Goal: Task Accomplishment & Management: Use online tool/utility

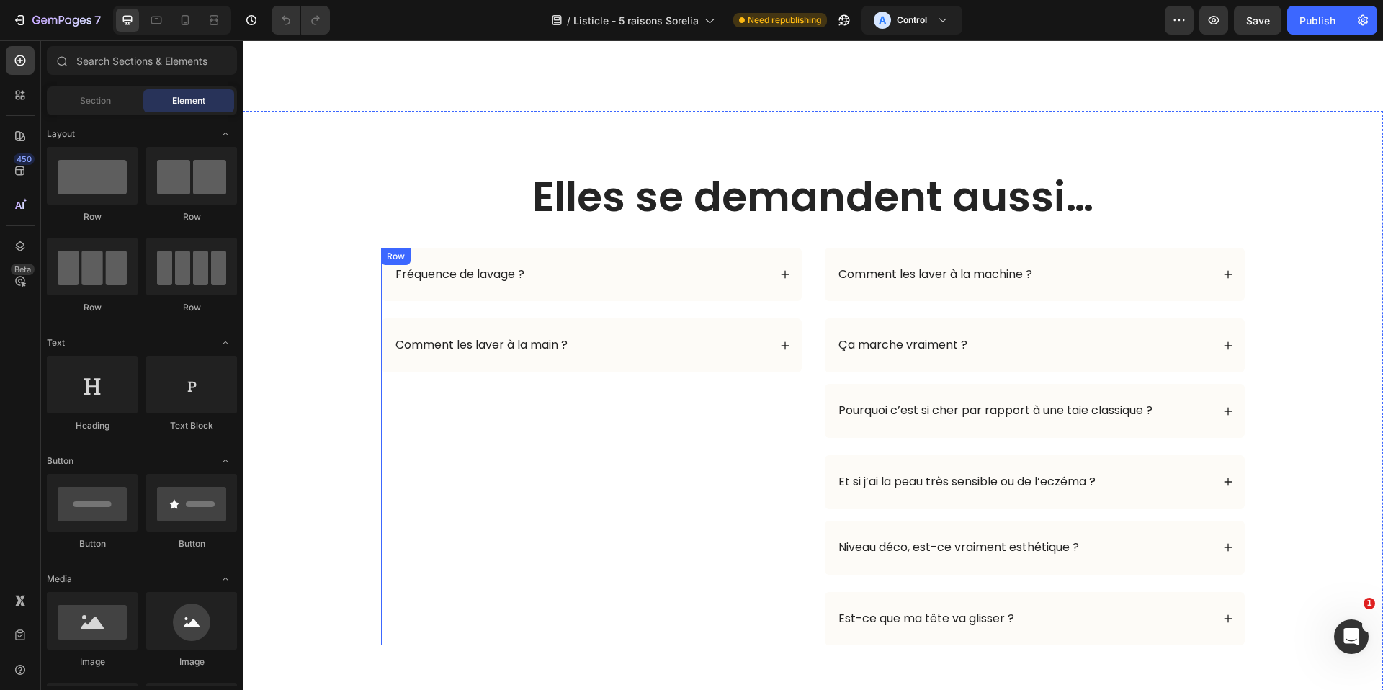
click at [584, 446] on div "Fréquence de lavage ? Comment les laver à la main ? Accordion" at bounding box center [591, 447] width 421 height 398
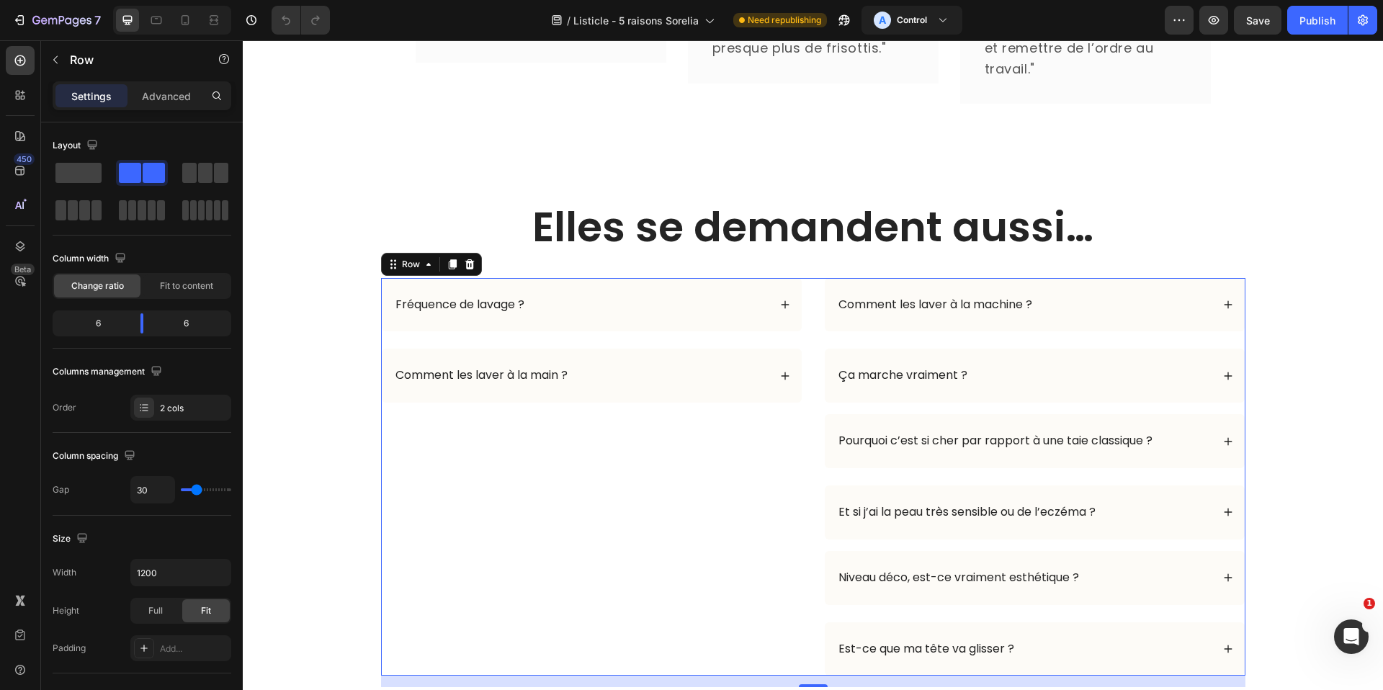
scroll to position [3622, 0]
click at [381, 455] on div "Fréquence de lavage ? Comment les laver à la main ? Accordion" at bounding box center [591, 478] width 421 height 398
click at [328, 455] on div "Elles se demandent aussi… Heading Row Fréquence de lavage ? Comment les laver à…" at bounding box center [813, 444] width 1112 height 489
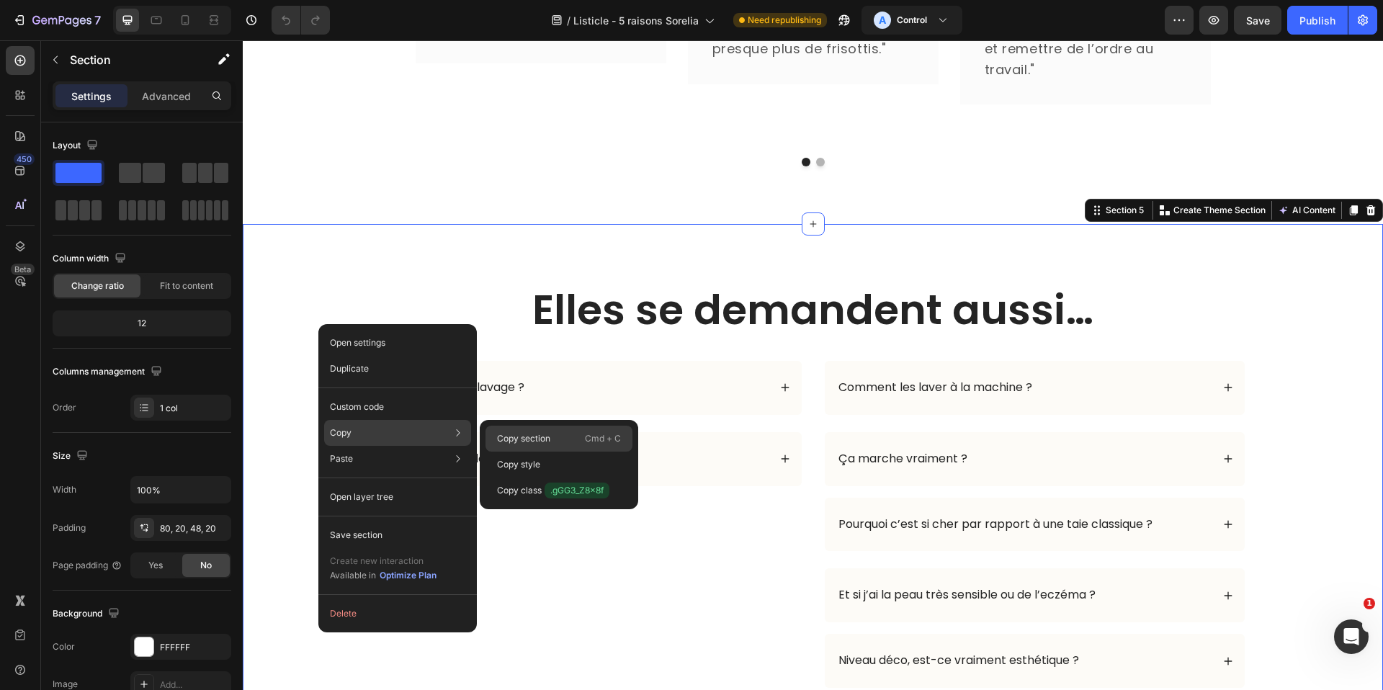
click at [531, 432] on p "Copy section" at bounding box center [523, 438] width 53 height 13
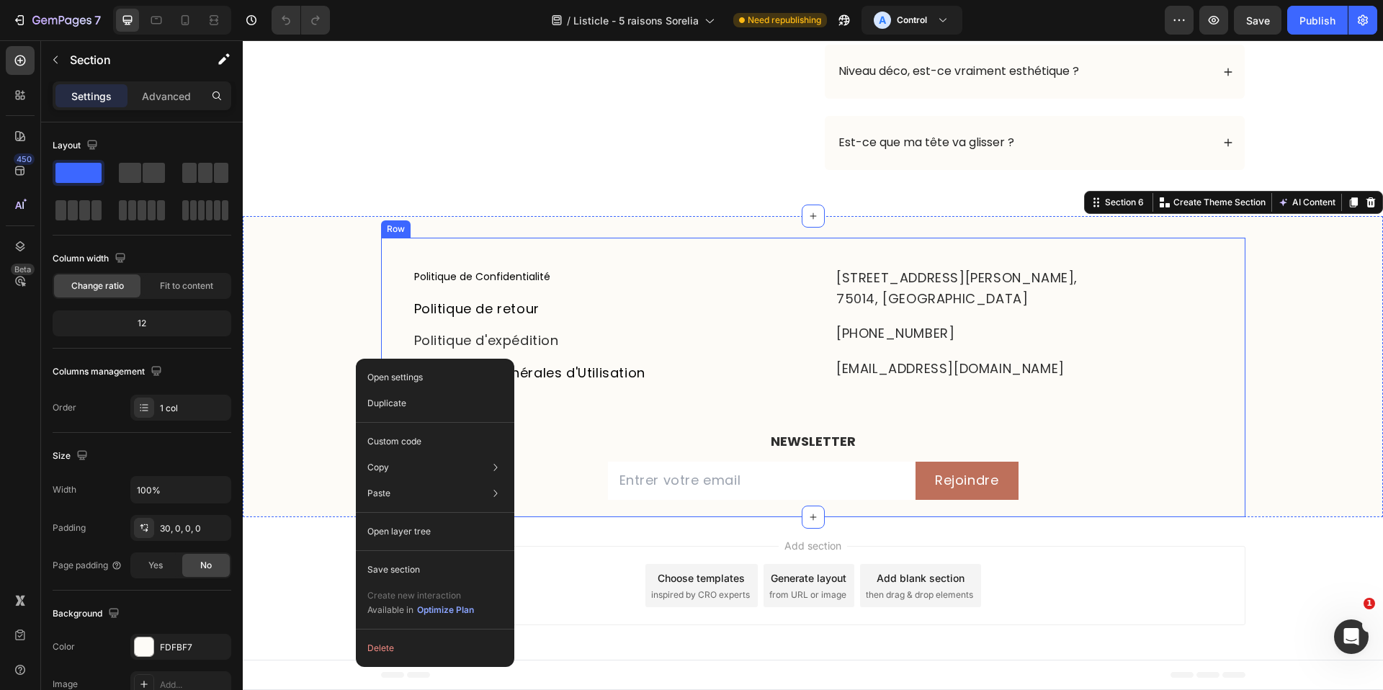
scroll to position [4212, 0]
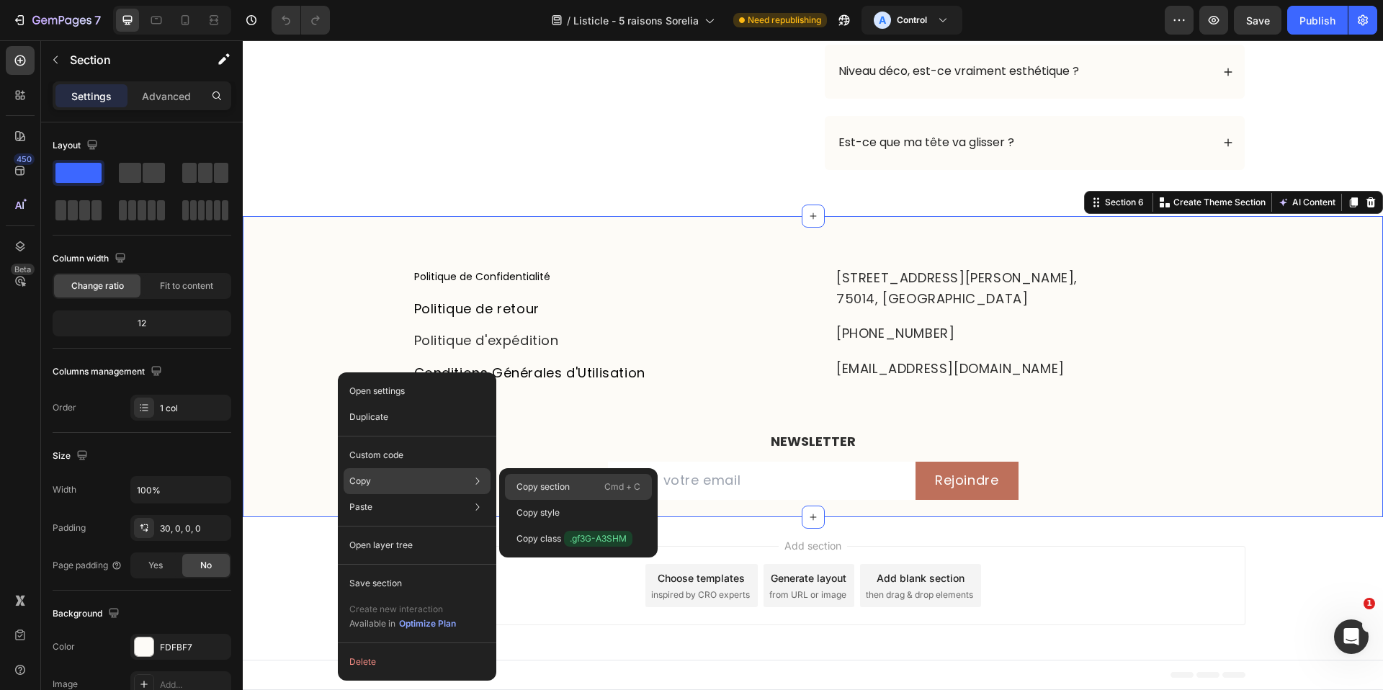
click at [545, 478] on div "Copy section Cmd + C" at bounding box center [578, 487] width 147 height 26
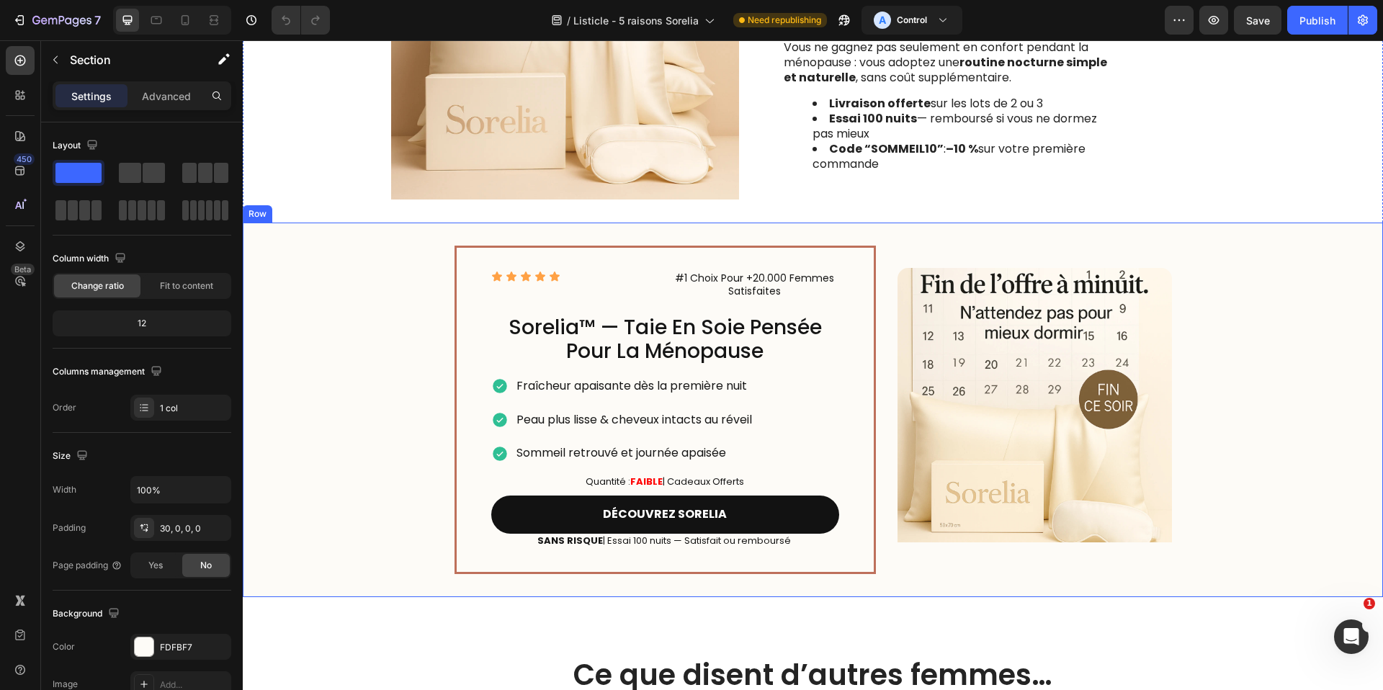
scroll to position [2778, 0]
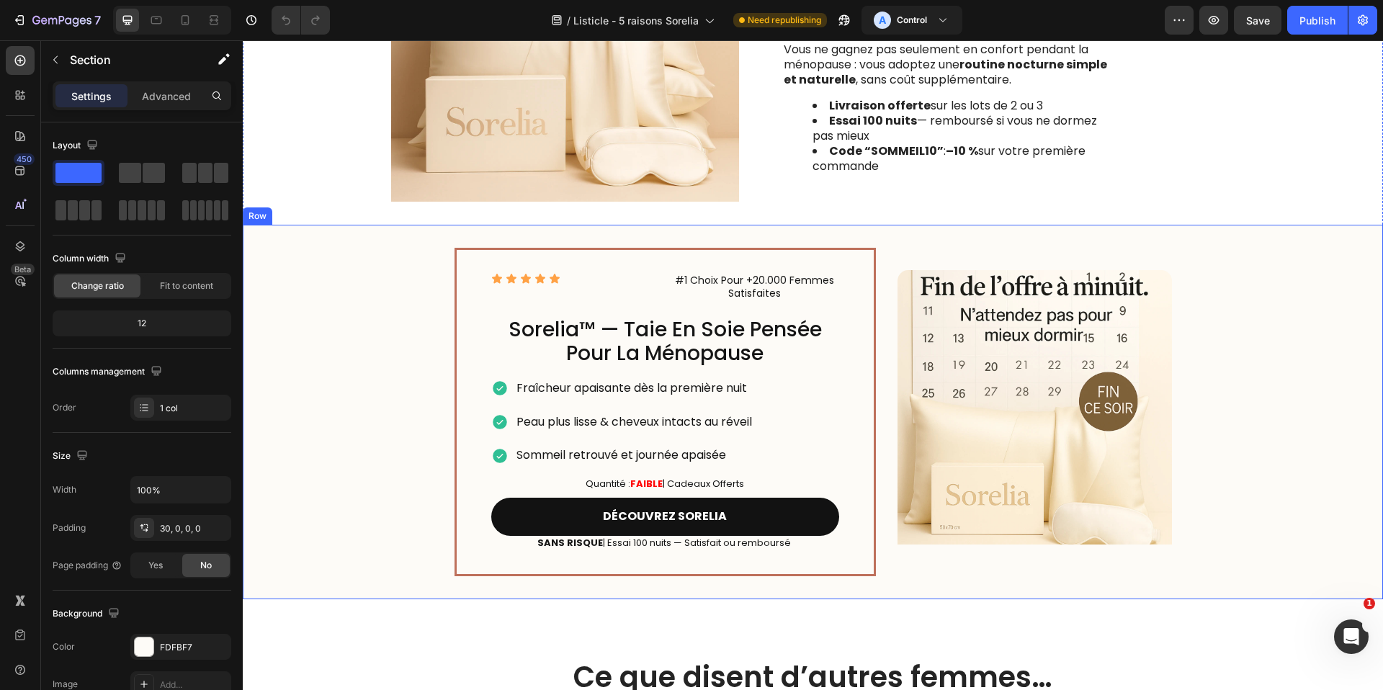
click at [359, 405] on div "Icon Icon Icon Icon Icon Icon List #1 Choix Pour +20.000 Femmes Satisfaites Tex…" at bounding box center [813, 412] width 1140 height 375
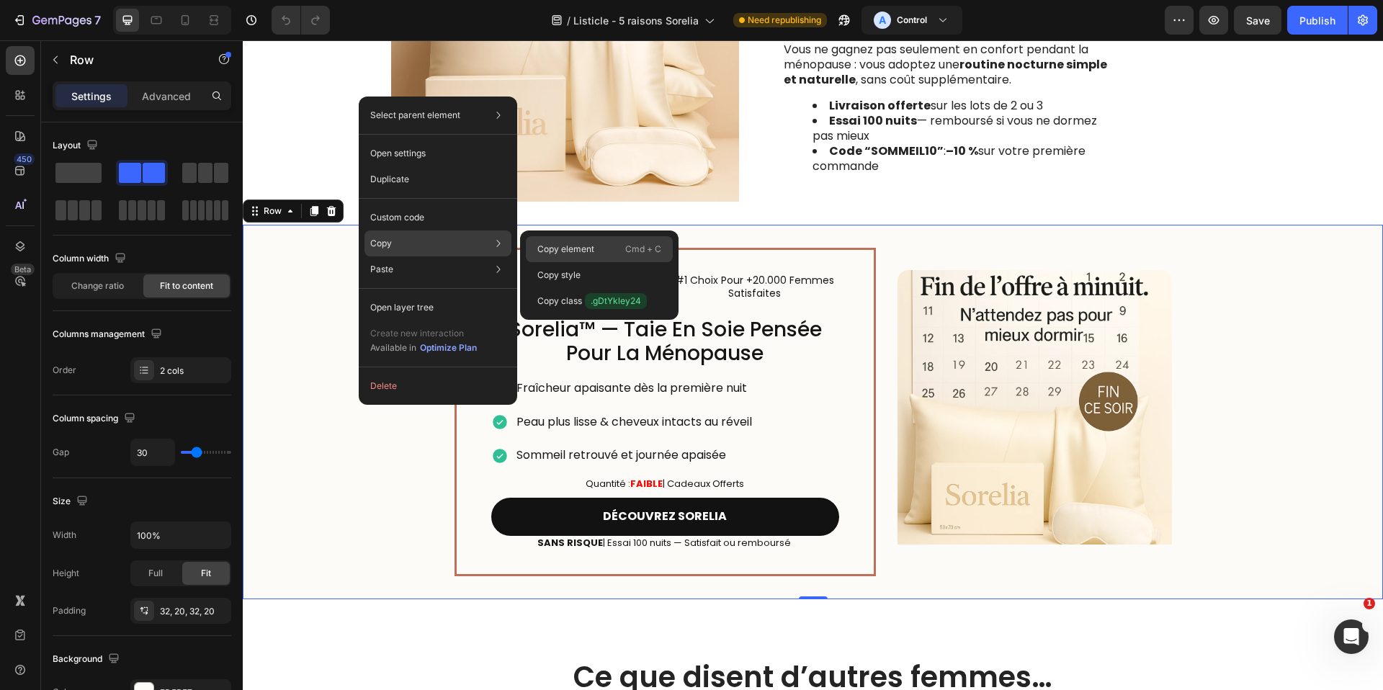
click at [584, 243] on p "Copy element" at bounding box center [565, 249] width 57 height 13
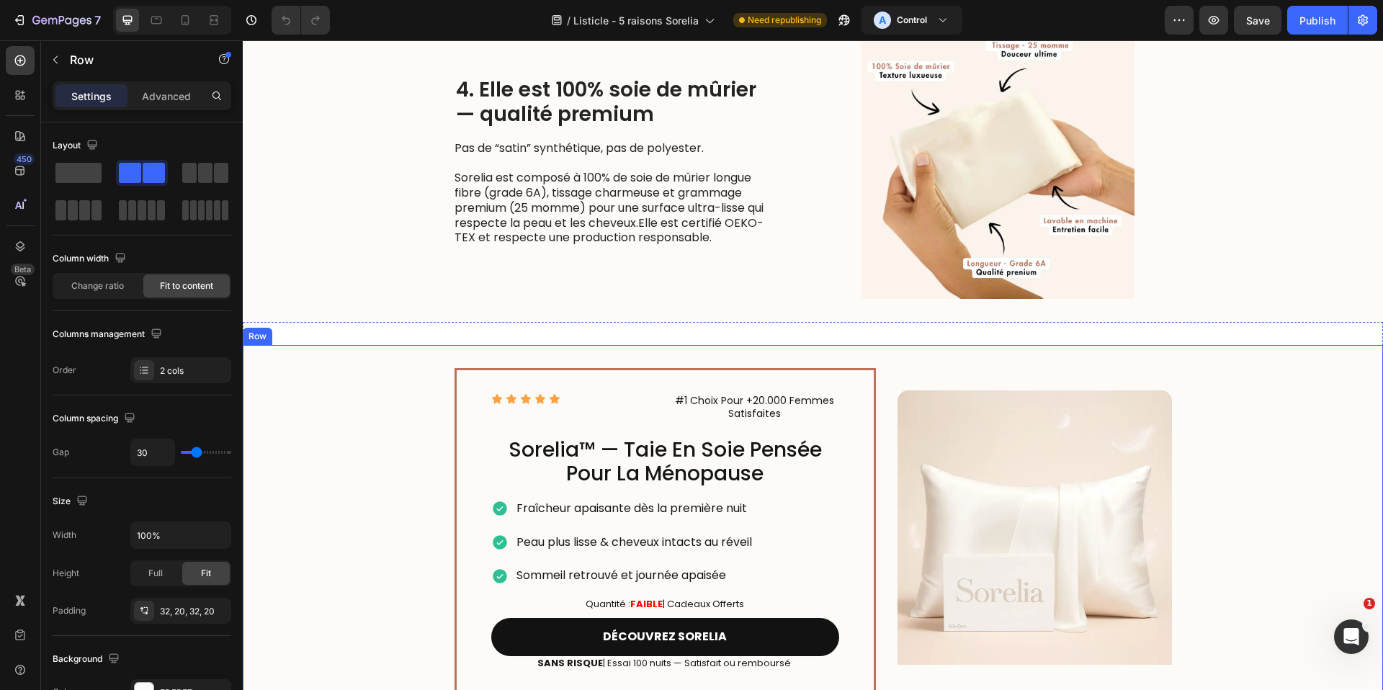
scroll to position [1628, 0]
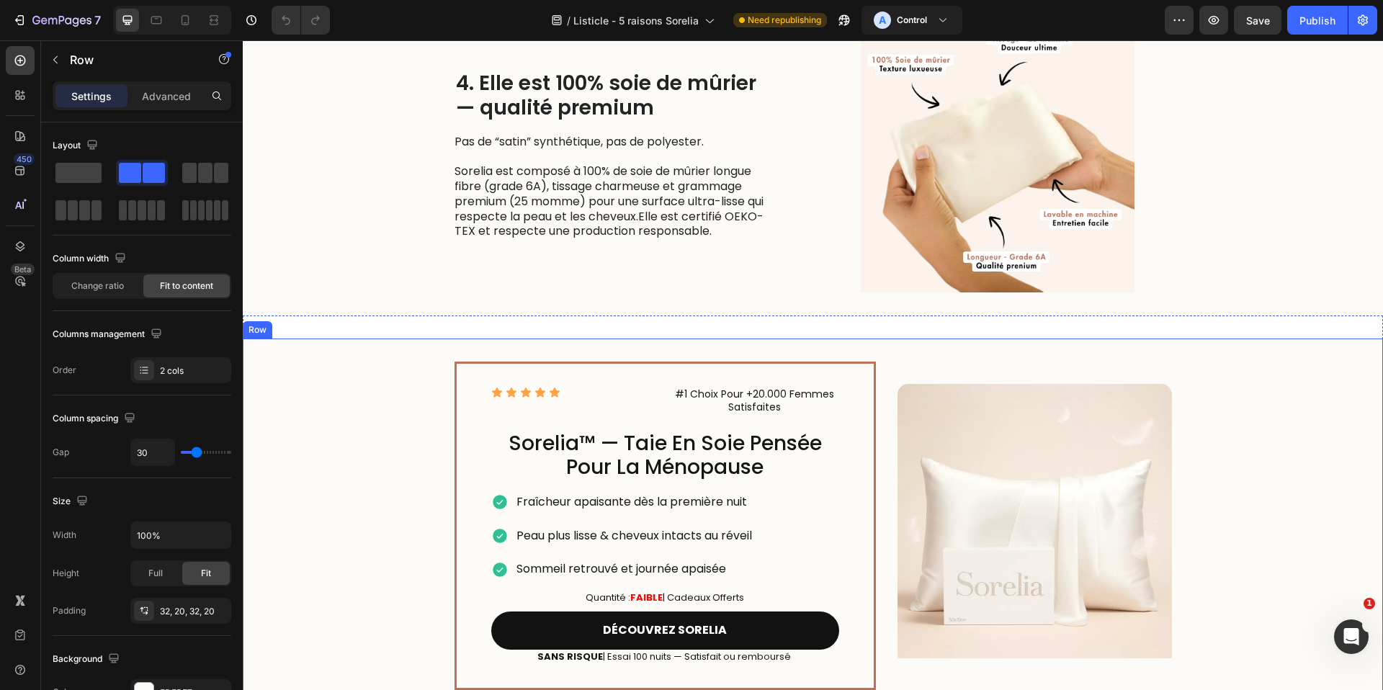
click at [356, 442] on div "Icon Icon Icon Icon Icon Icon List #1 Choix Pour +20.000 Femmes Satisfaites Tex…" at bounding box center [813, 526] width 1140 height 375
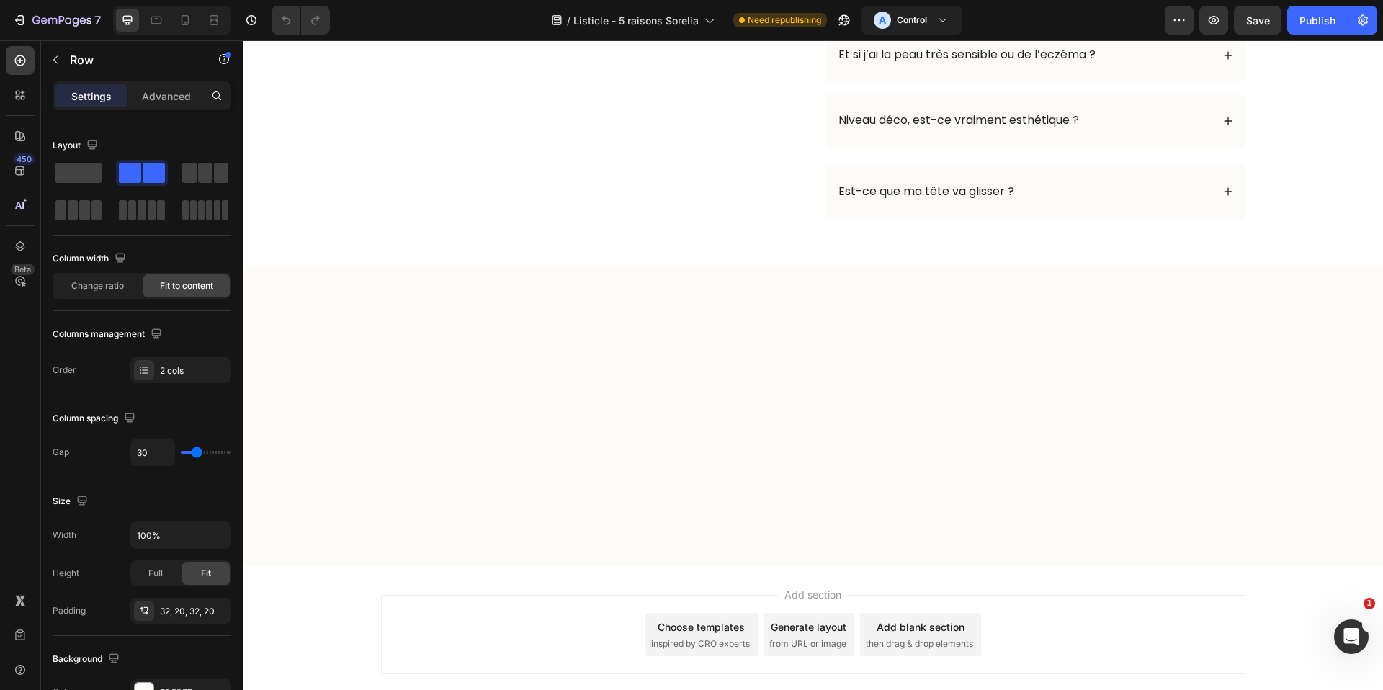
scroll to position [4214, 0]
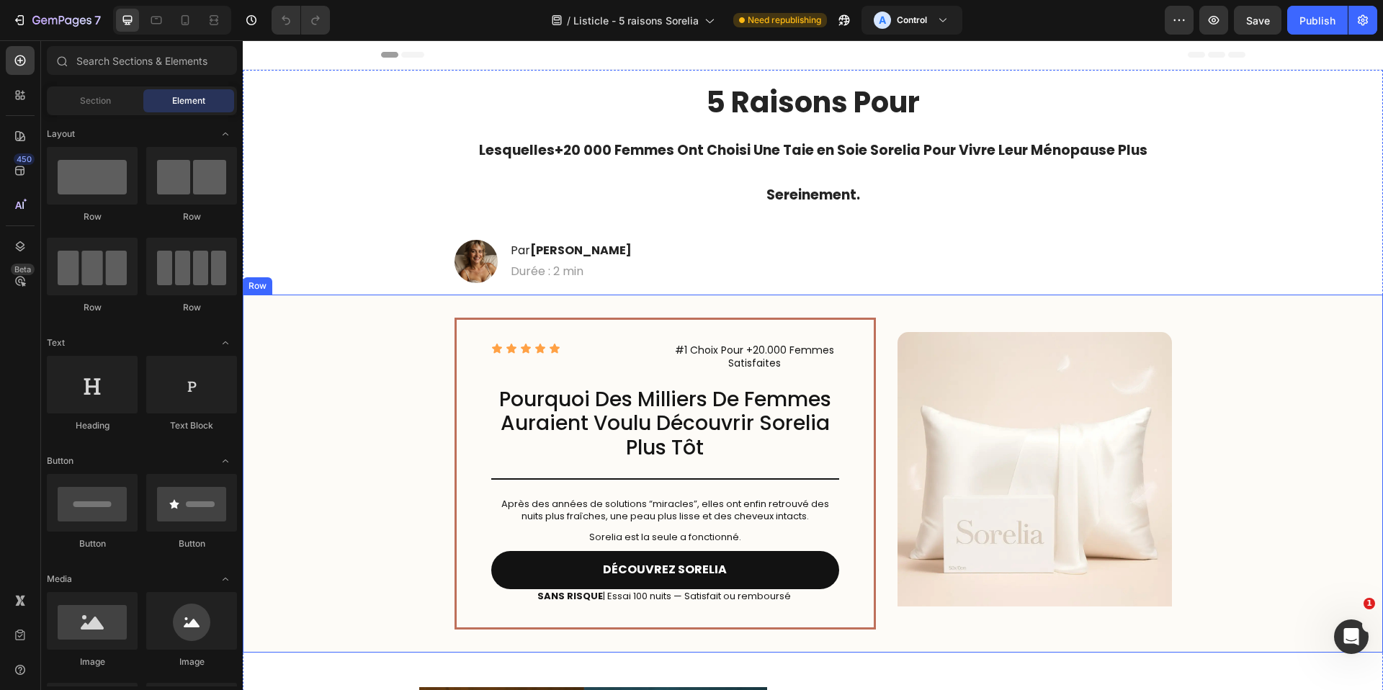
click at [1259, 372] on div "Icon Icon Icon Icon Icon Icon List #1 Choix Pour +20.000 Femmes Satisfaites Tex…" at bounding box center [813, 474] width 1140 height 358
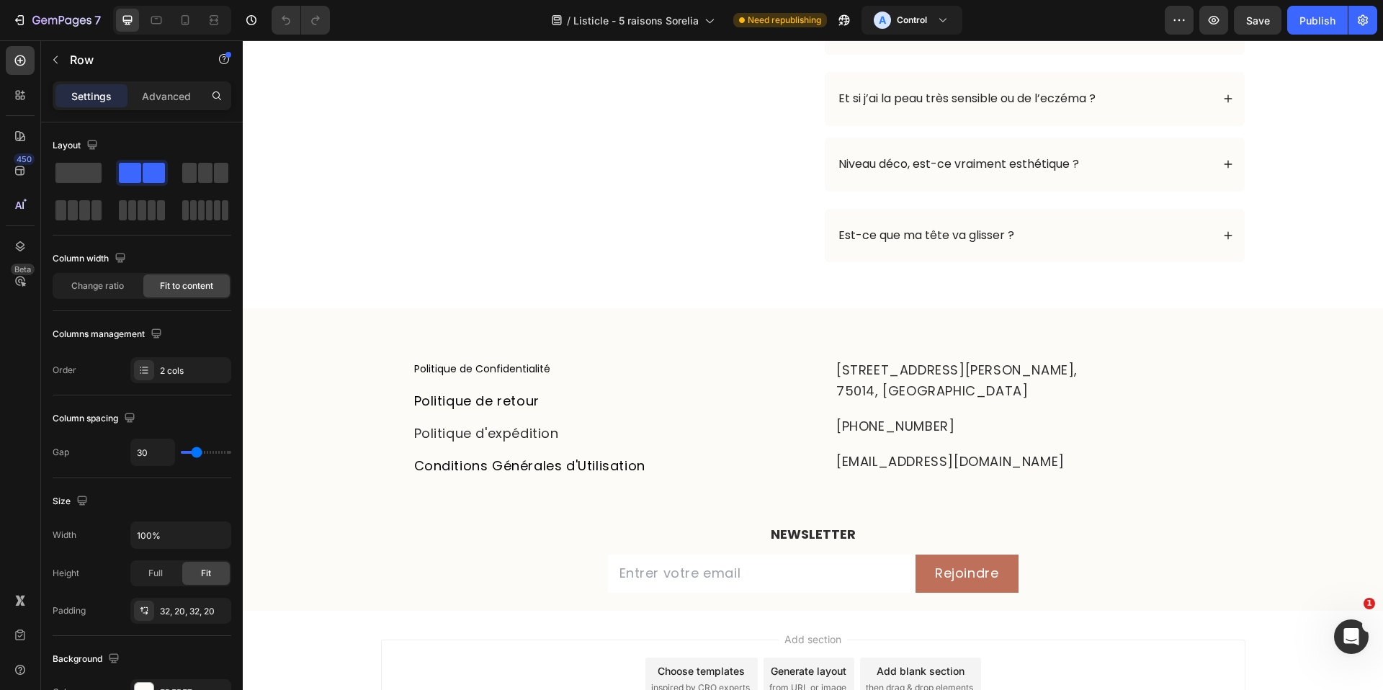
scroll to position [4130, 0]
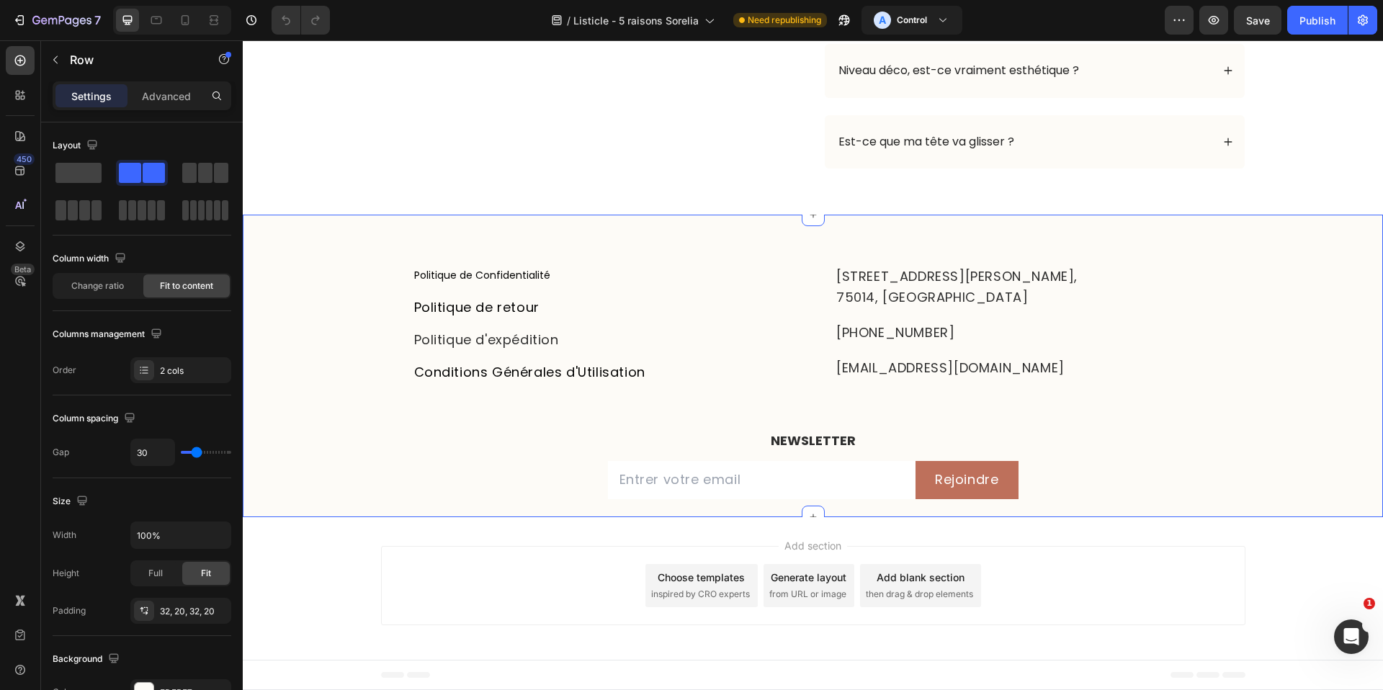
click at [1340, 369] on div "Politique de Confidentialité Button Politique de retour Button Politique d'expé…" at bounding box center [813, 376] width 1140 height 280
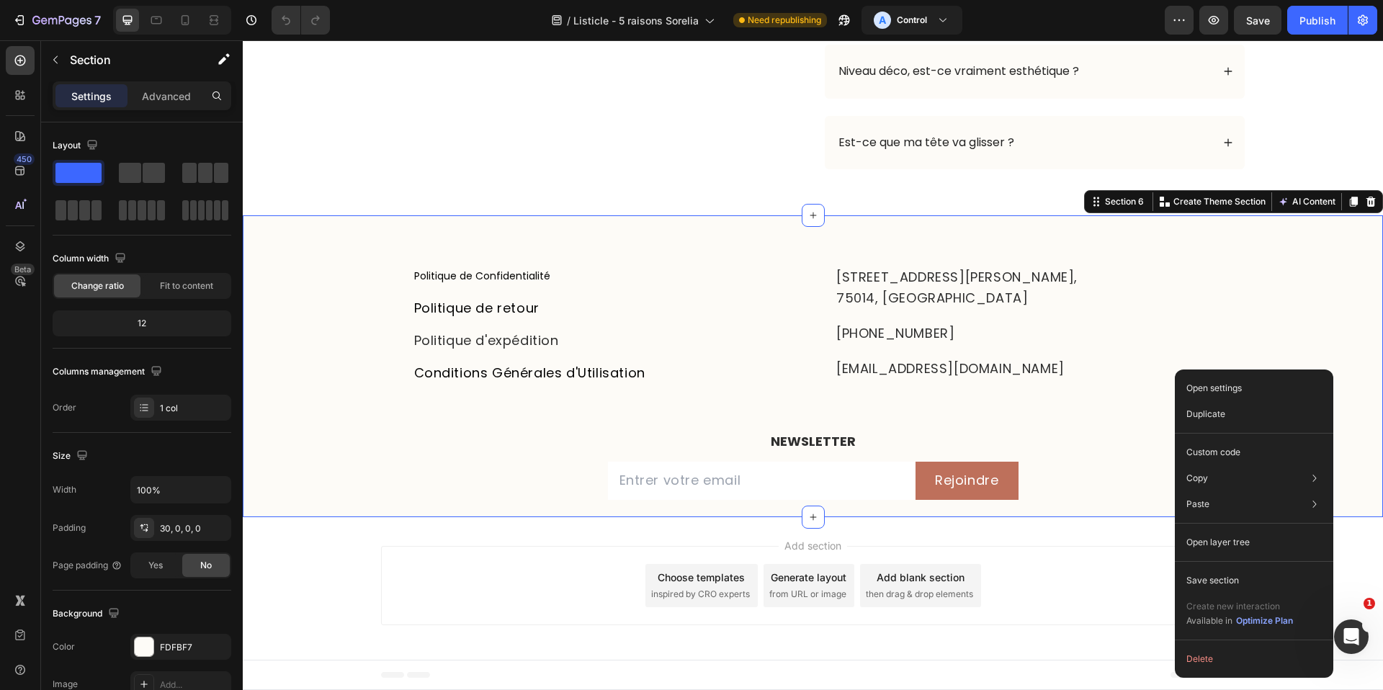
scroll to position [4129, 0]
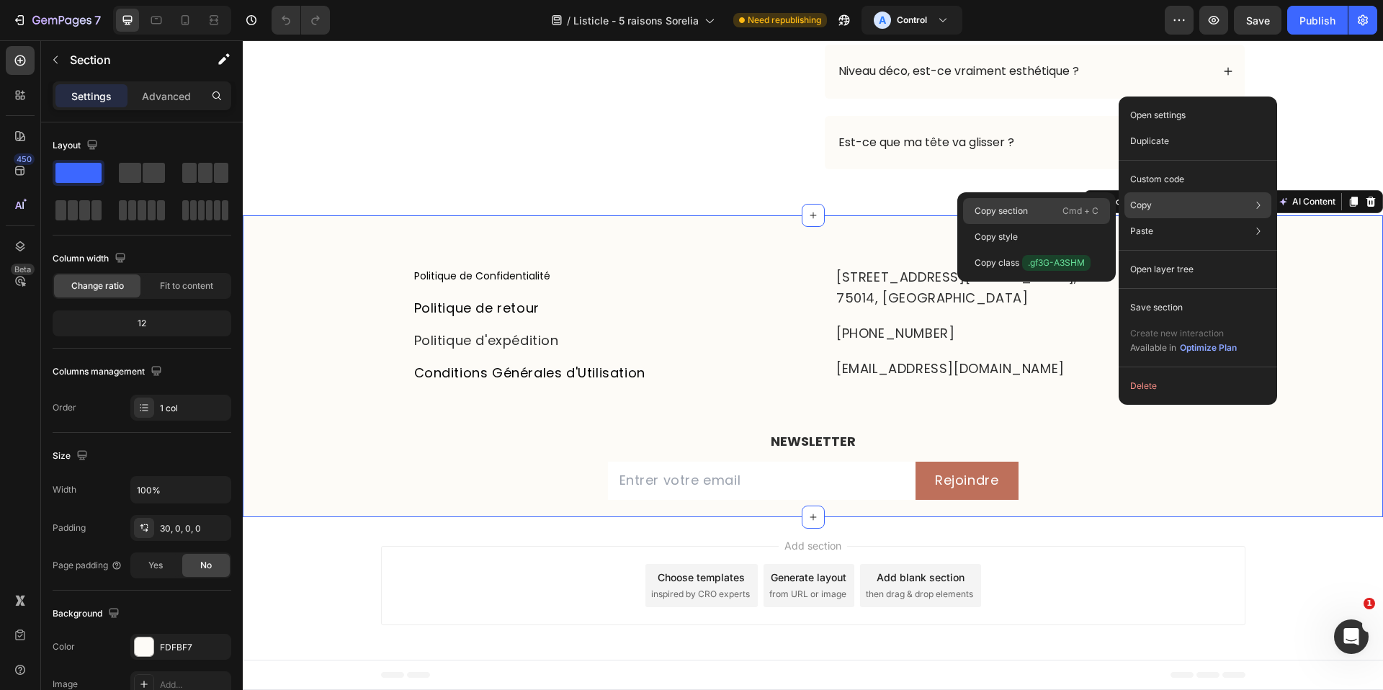
click at [1058, 216] on div "Copy section Cmd + C" at bounding box center [1036, 211] width 147 height 26
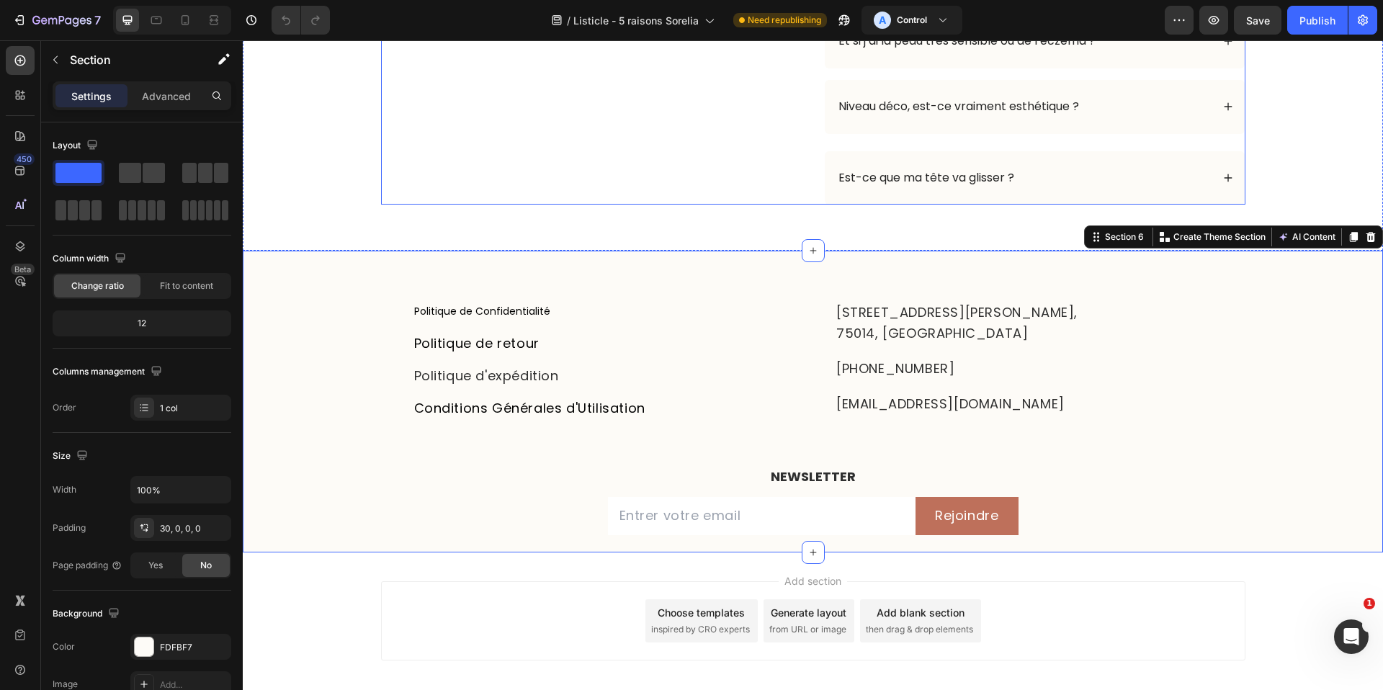
scroll to position [4093, 0]
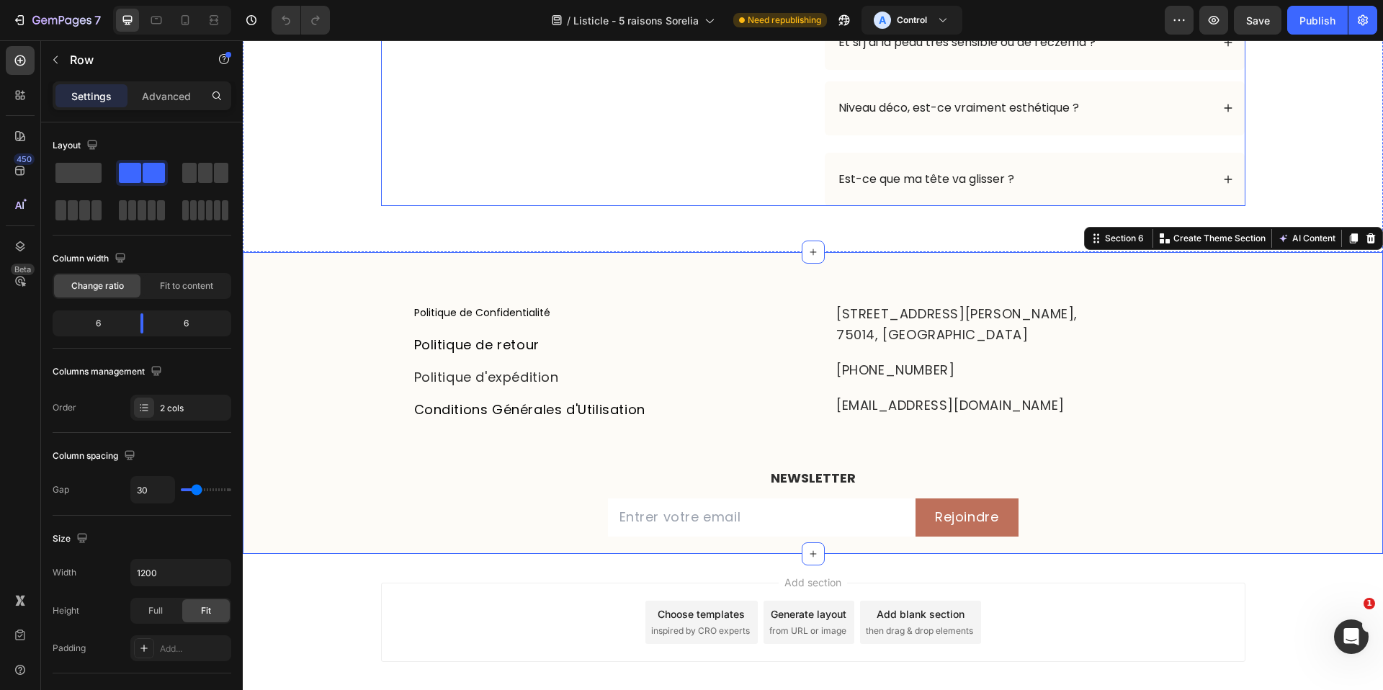
click at [514, 151] on div "Fréquence de lavage ? Comment les laver à la main ? Accordion" at bounding box center [591, 7] width 421 height 398
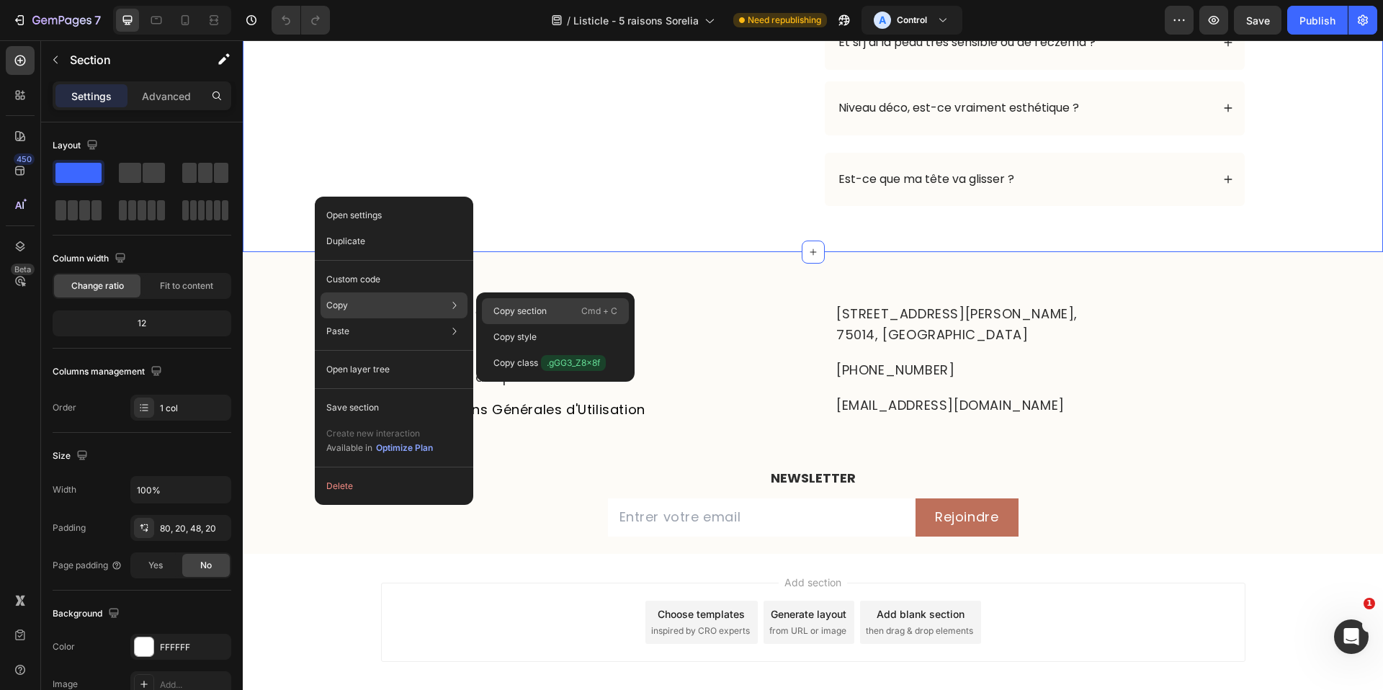
drag, startPoint x: 518, startPoint y: 313, endPoint x: 292, endPoint y: 272, distance: 229.1
click at [518, 313] on p "Copy section" at bounding box center [519, 311] width 53 height 13
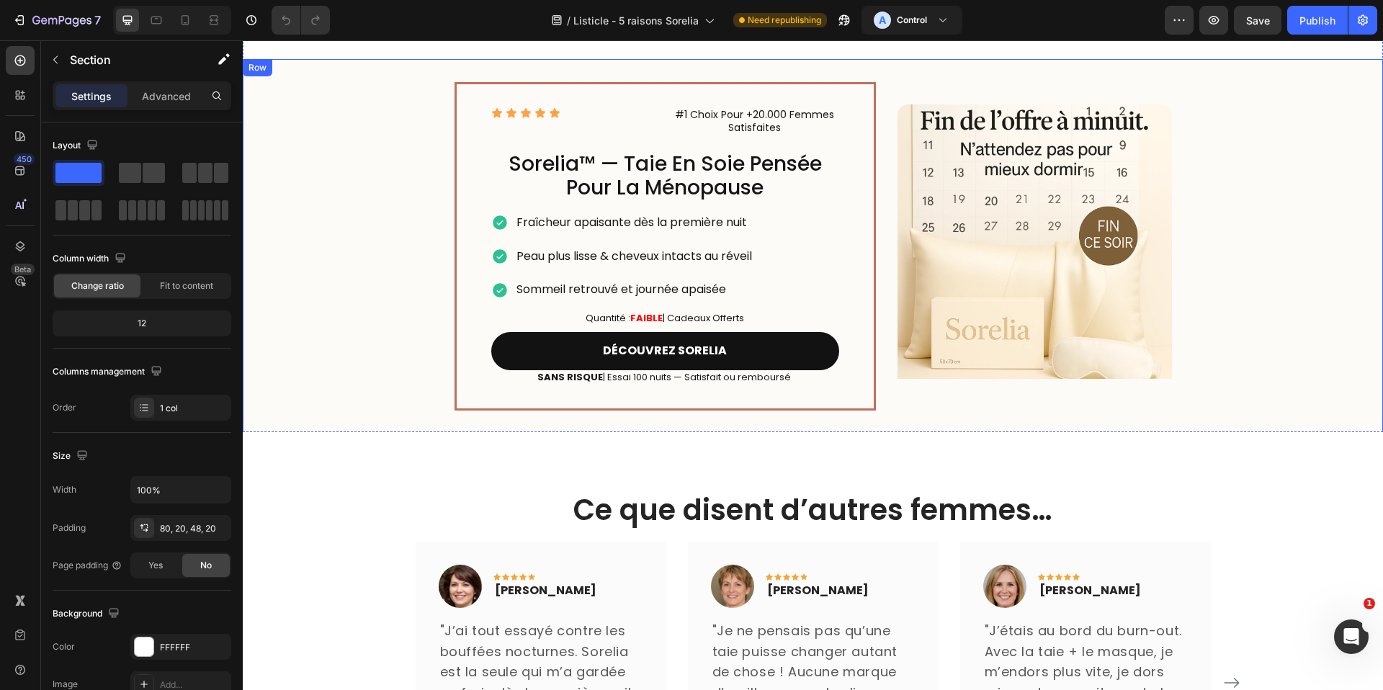
scroll to position [2942, 0]
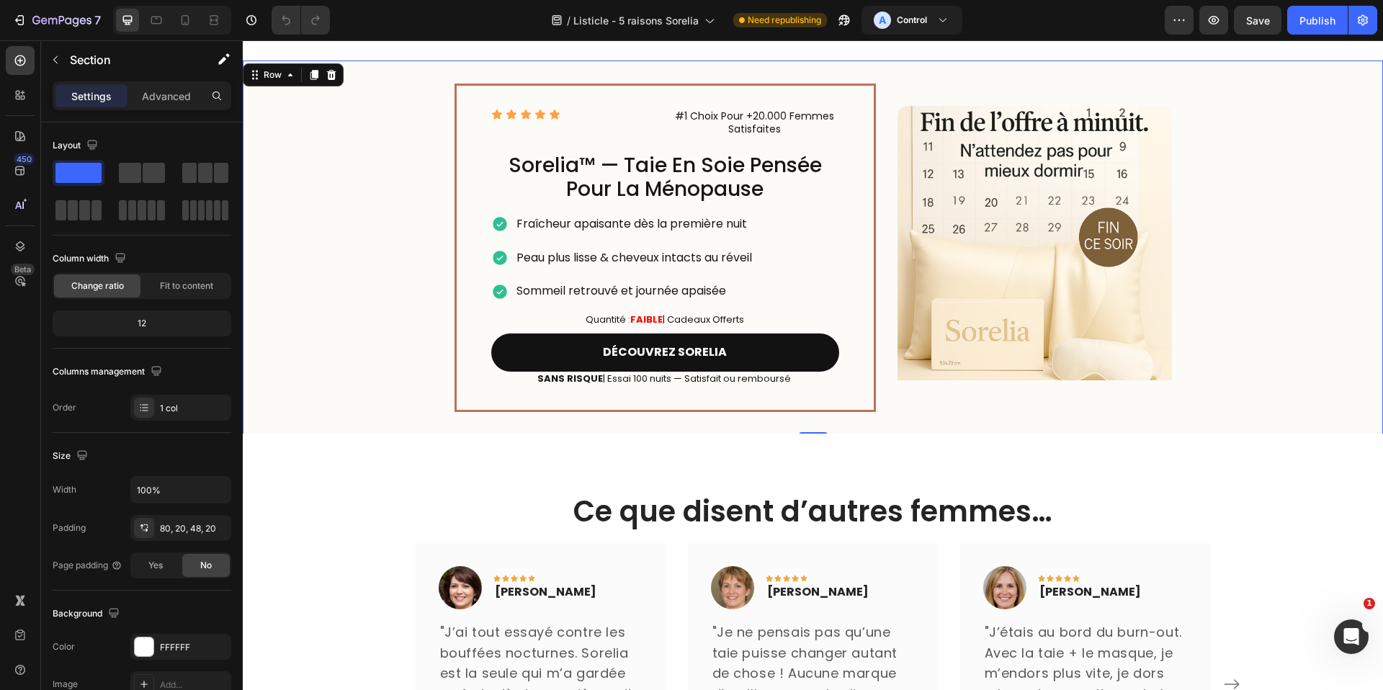
click at [359, 298] on div "Icon Icon Icon Icon Icon Icon List #1 Choix Pour +20.000 Femmes Satisfaites Tex…" at bounding box center [813, 248] width 1140 height 375
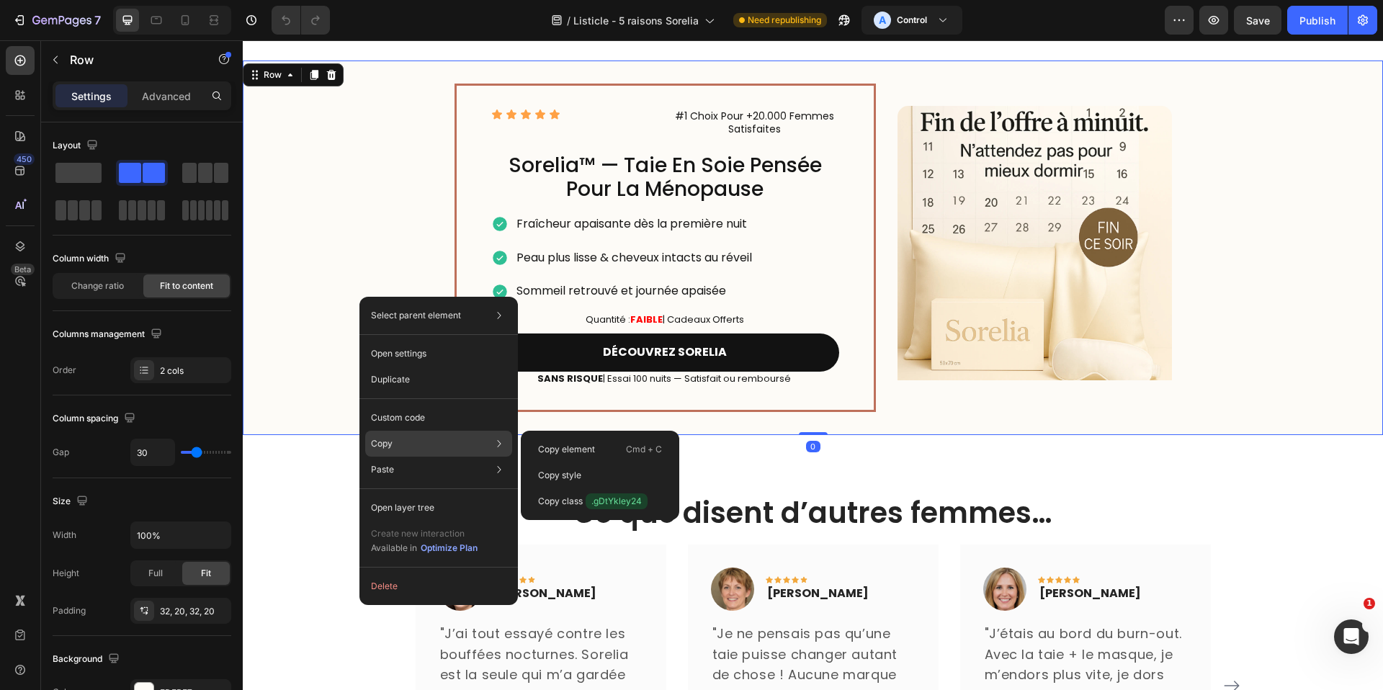
click at [403, 443] on div "Copy Copy element Cmd + C Copy style Copy class .gDtYkley24" at bounding box center [438, 444] width 147 height 26
click at [566, 448] on p "Copy element" at bounding box center [566, 449] width 57 height 13
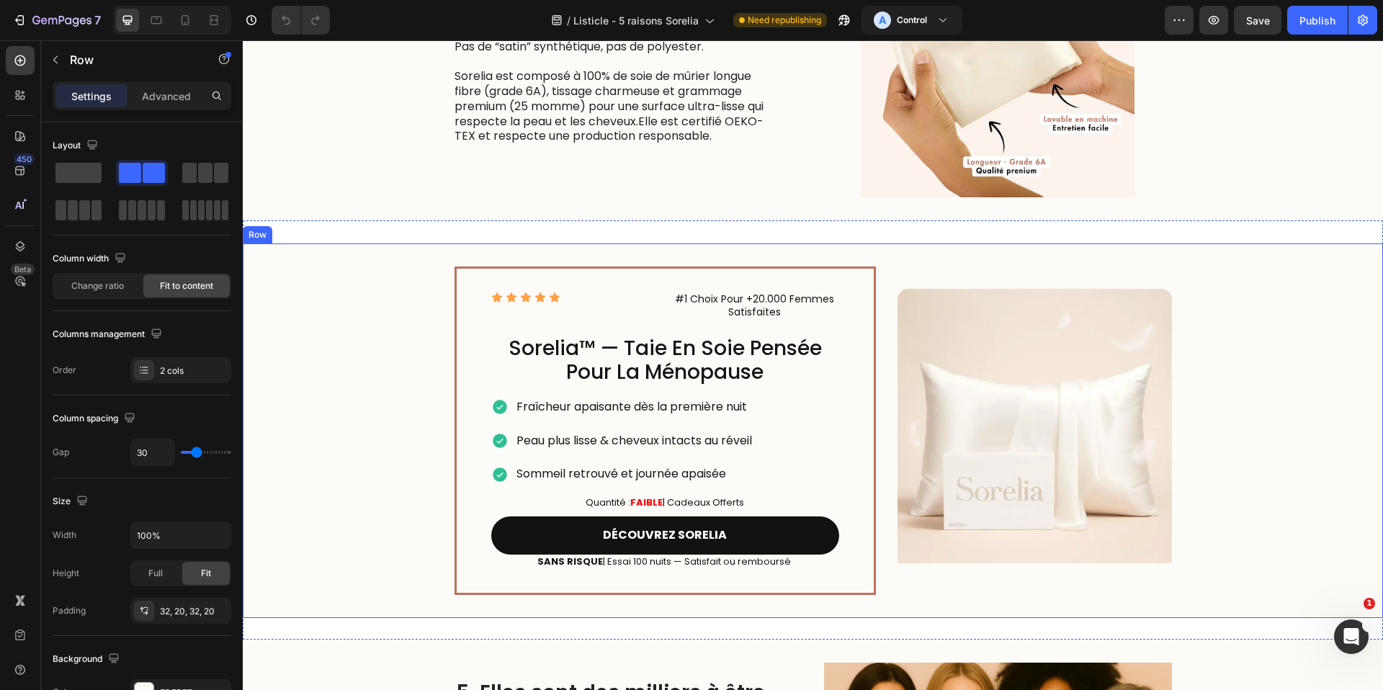
scroll to position [1718, 0]
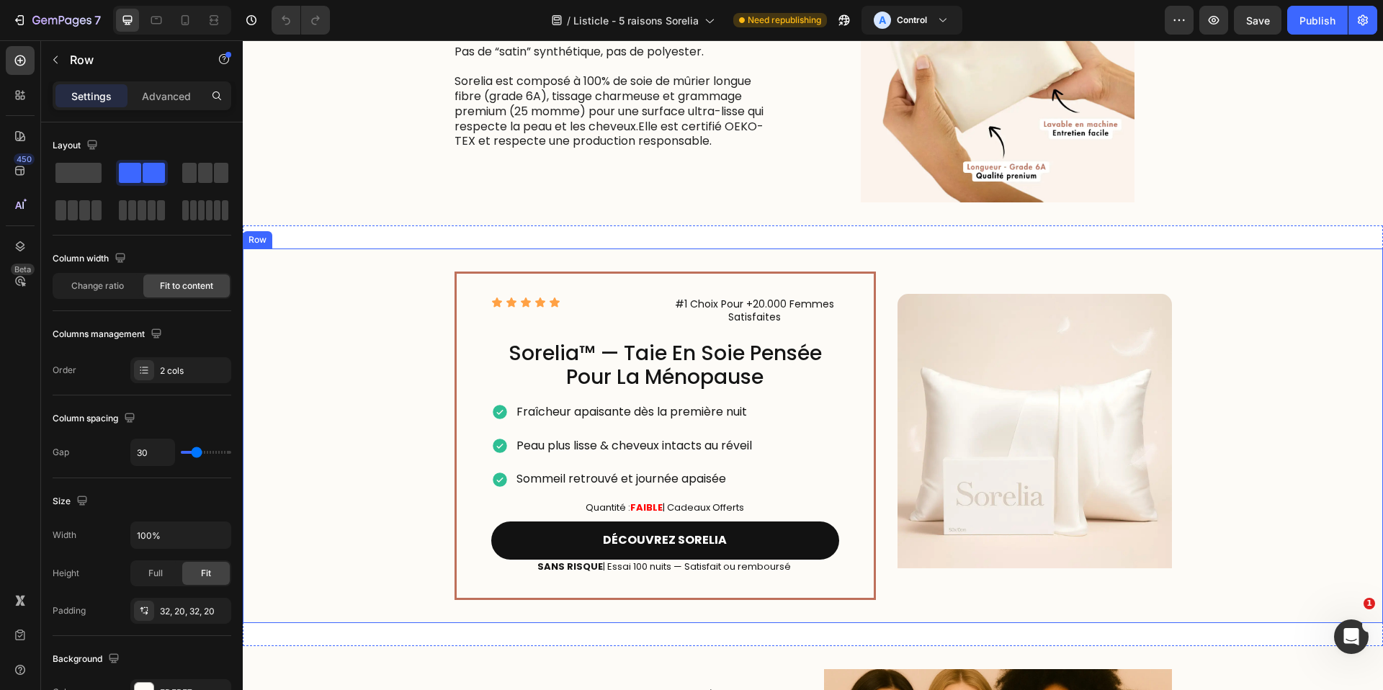
click at [400, 436] on div "Icon Icon Icon Icon Icon Icon List #1 Choix Pour +20.000 Femmes Satisfaites Tex…" at bounding box center [813, 436] width 1140 height 375
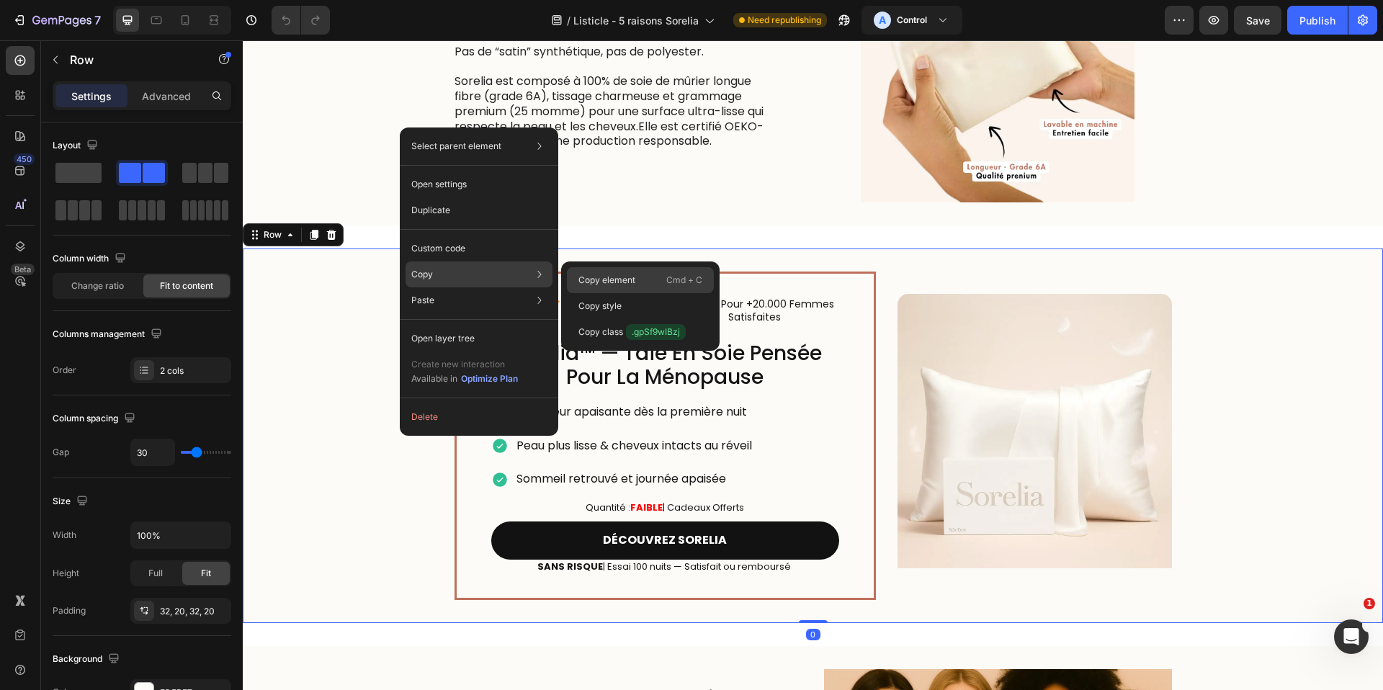
click at [586, 274] on p "Copy element" at bounding box center [606, 280] width 57 height 13
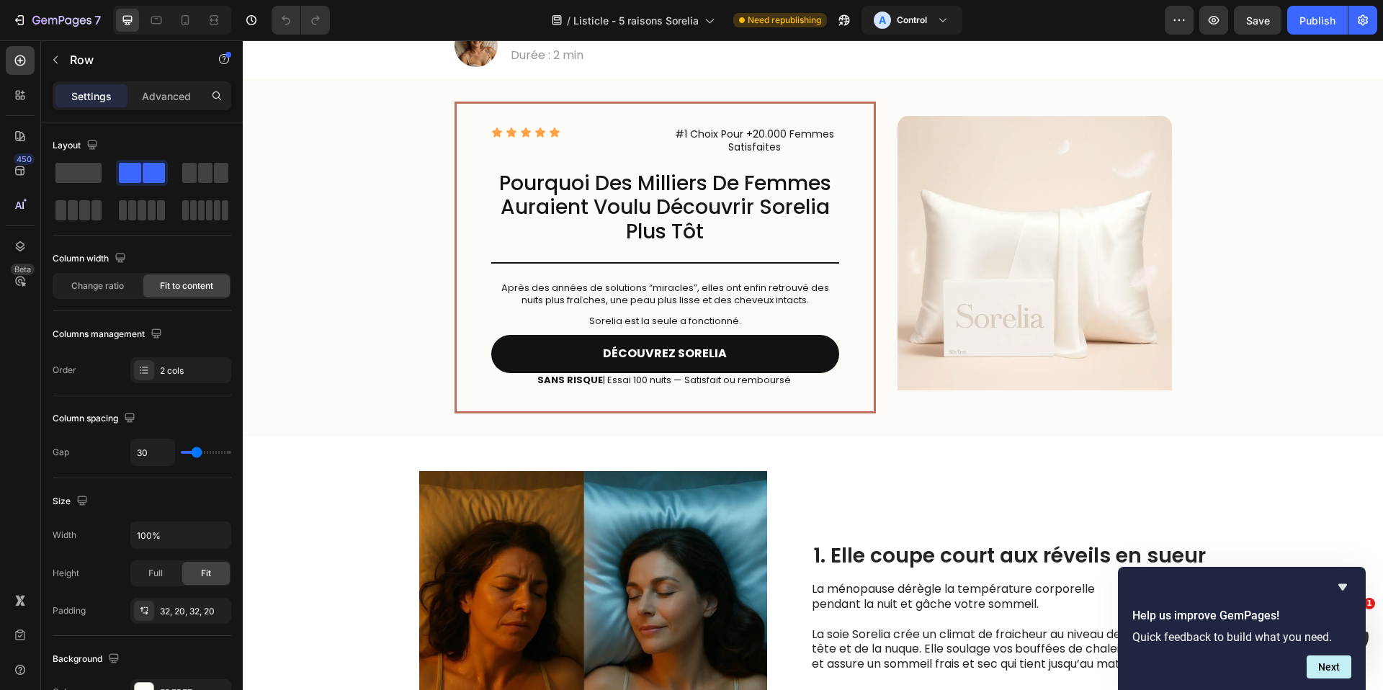
scroll to position [0, 0]
